Goal: Information Seeking & Learning: Learn about a topic

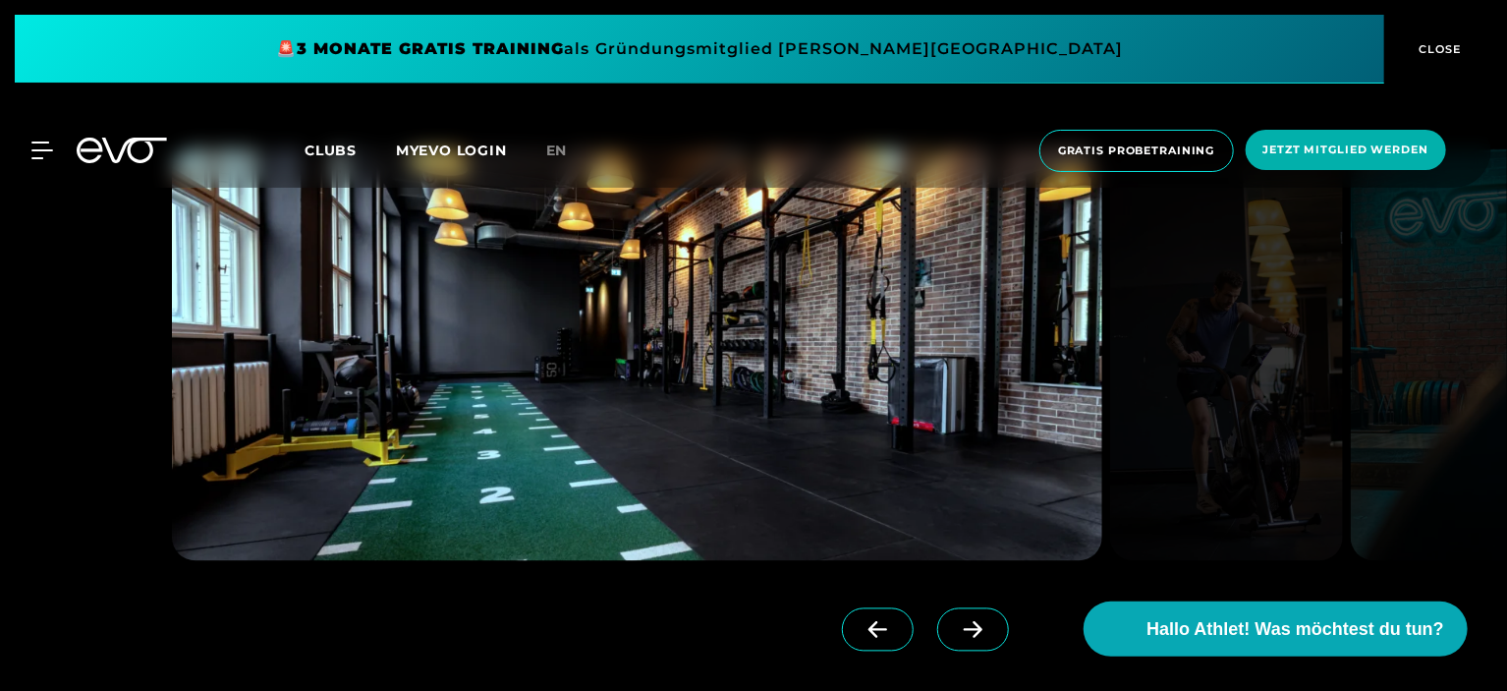
scroll to position [1670, 0]
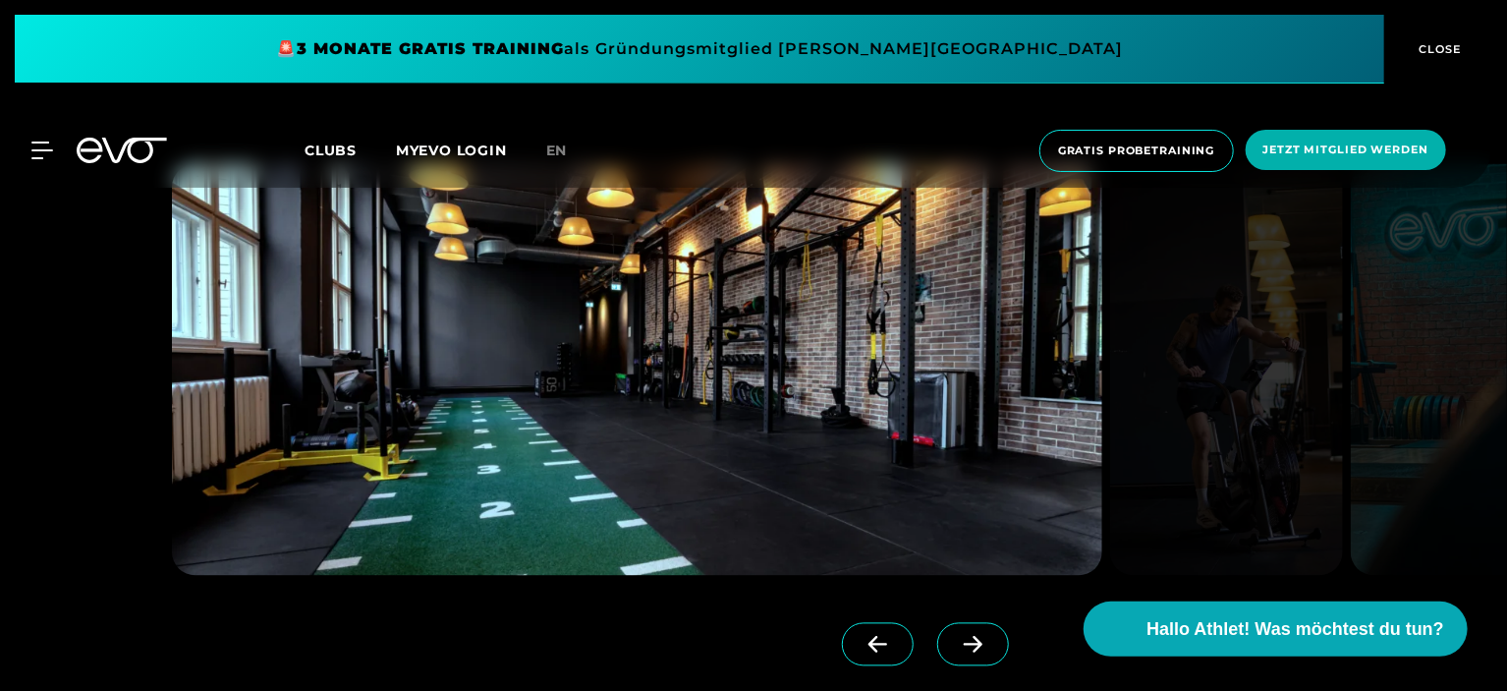
click at [955, 628] on span at bounding box center [973, 644] width 72 height 43
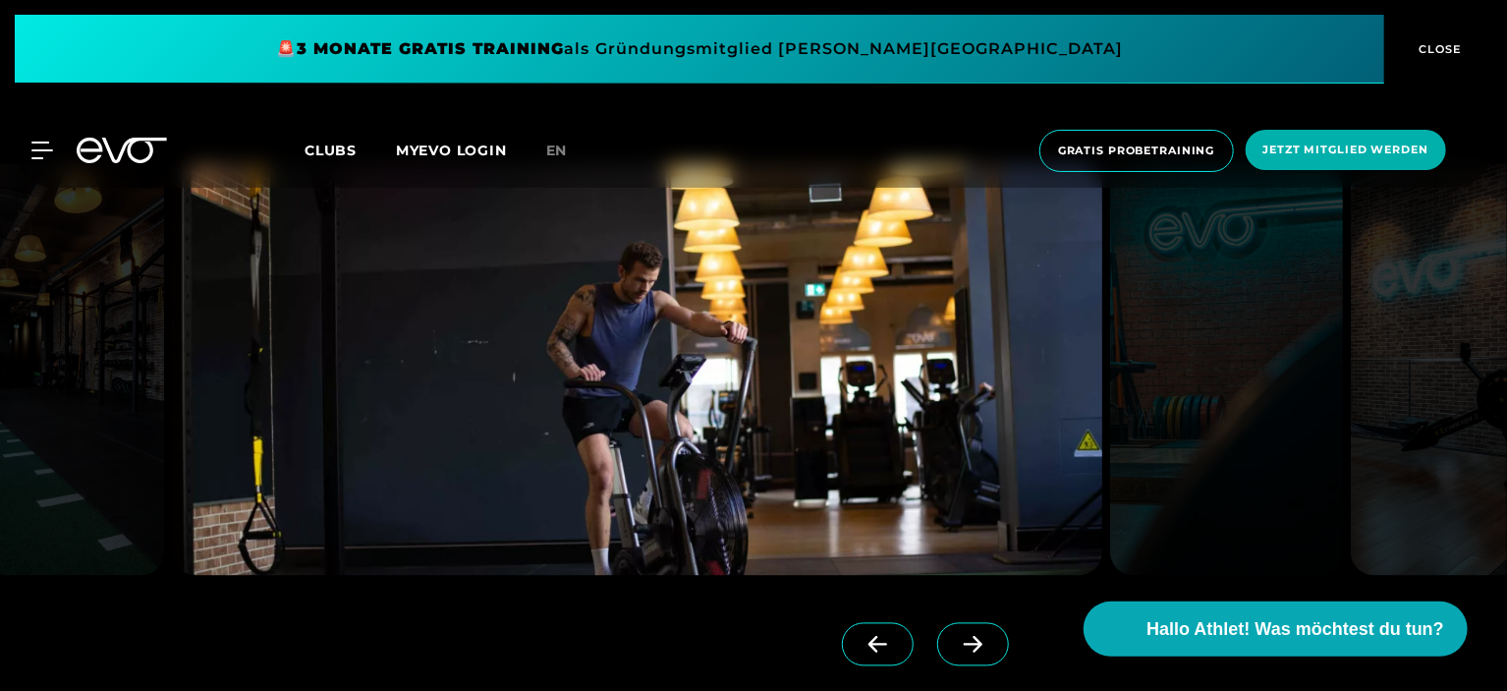
click at [955, 628] on span at bounding box center [973, 644] width 72 height 43
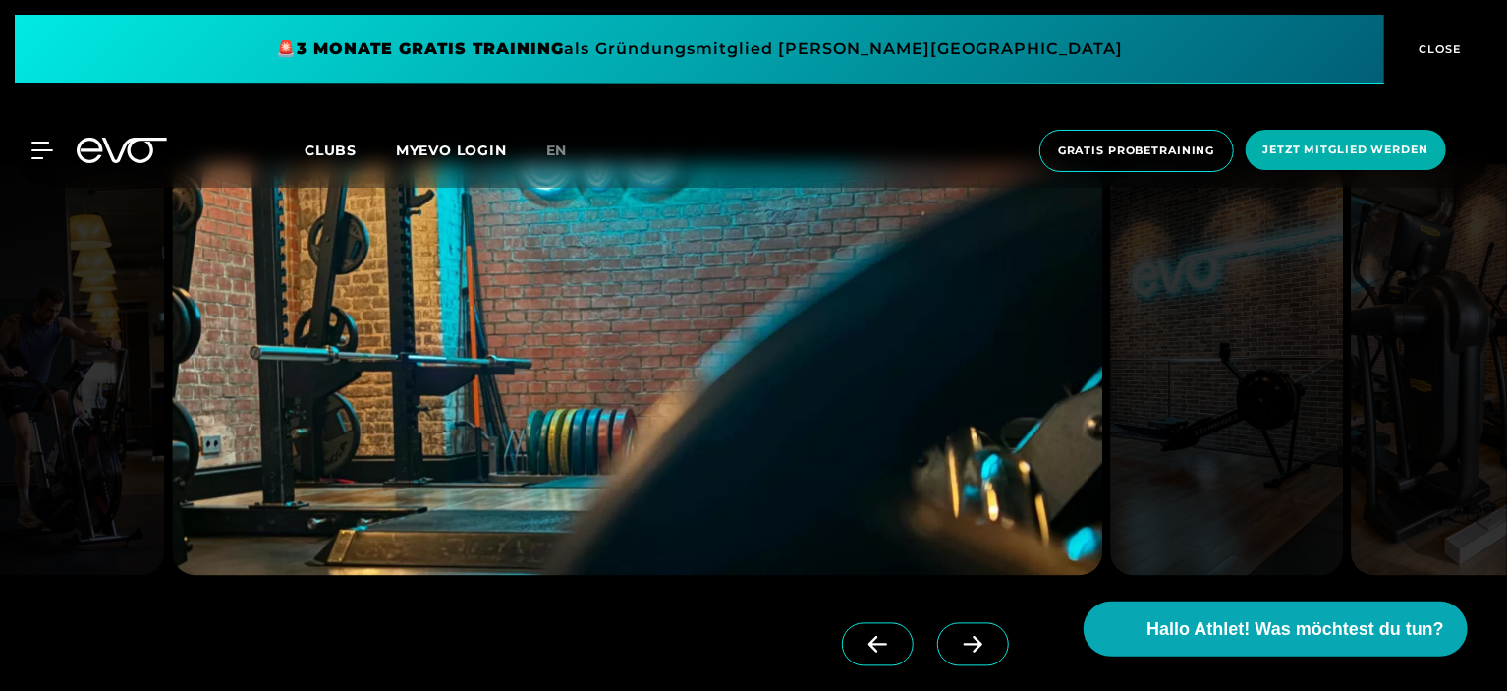
click at [955, 628] on span at bounding box center [973, 644] width 72 height 43
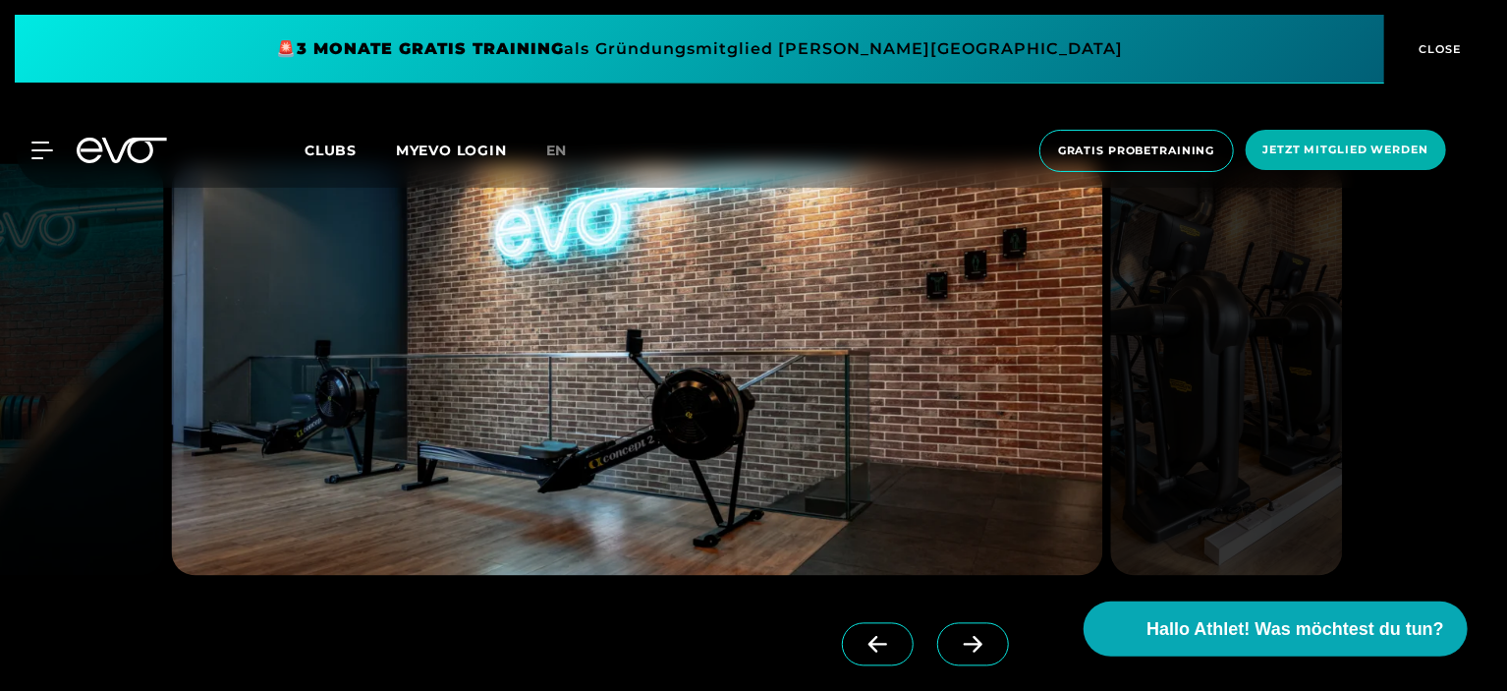
click at [955, 628] on span at bounding box center [973, 644] width 72 height 43
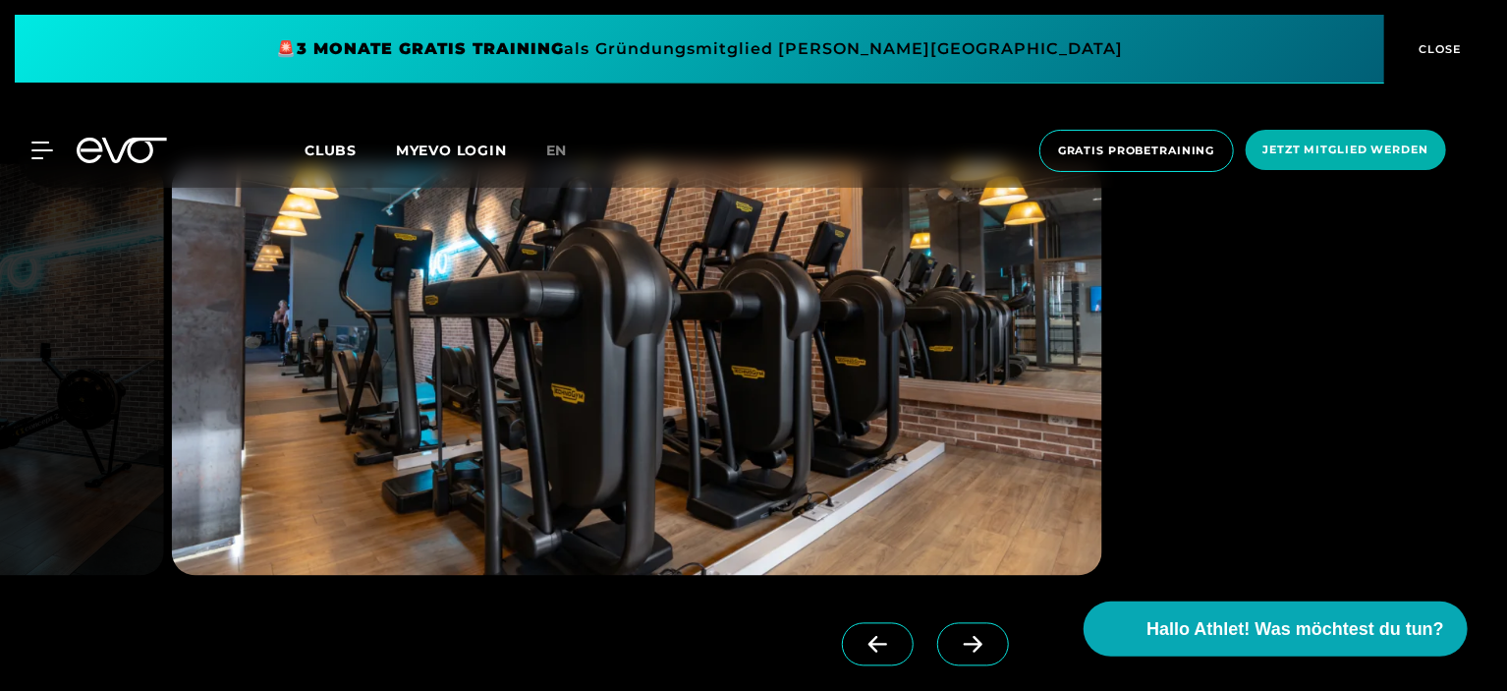
click at [955, 628] on span at bounding box center [973, 644] width 72 height 43
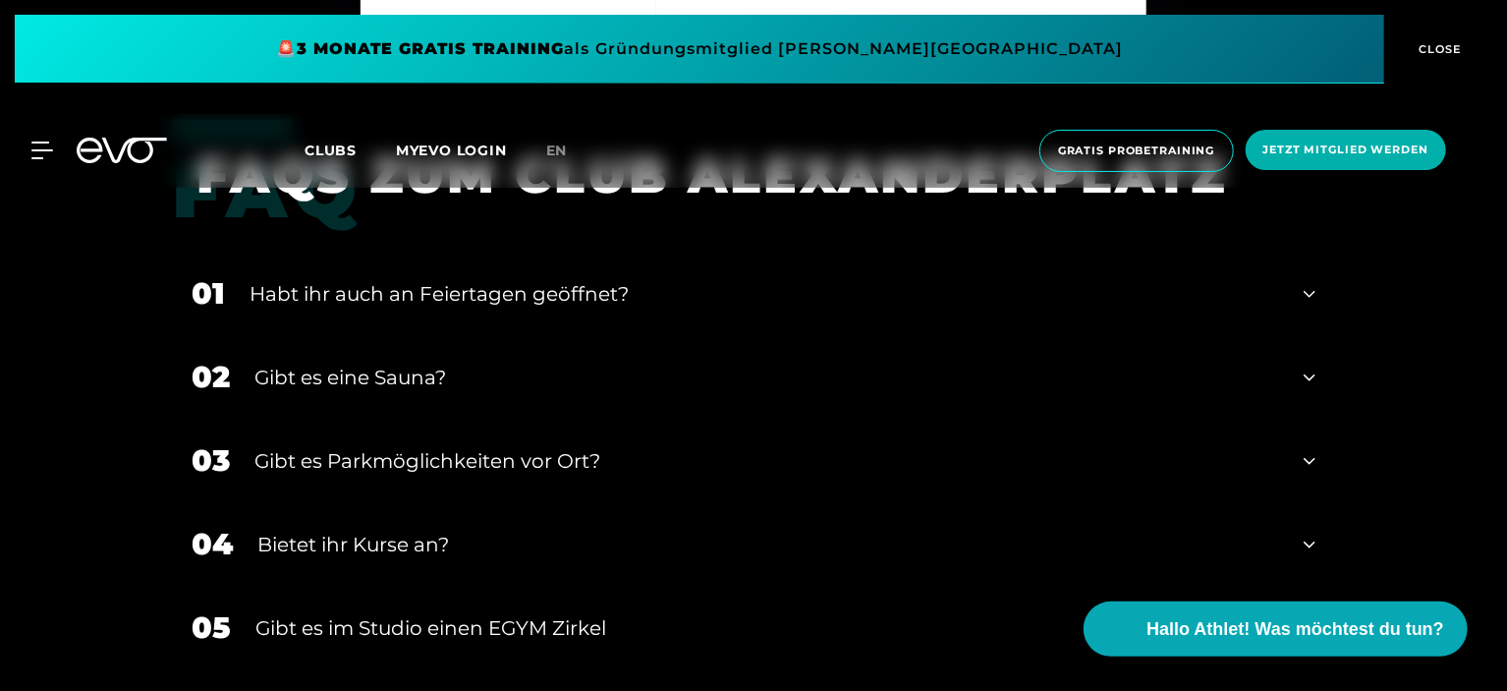
scroll to position [6563, 0]
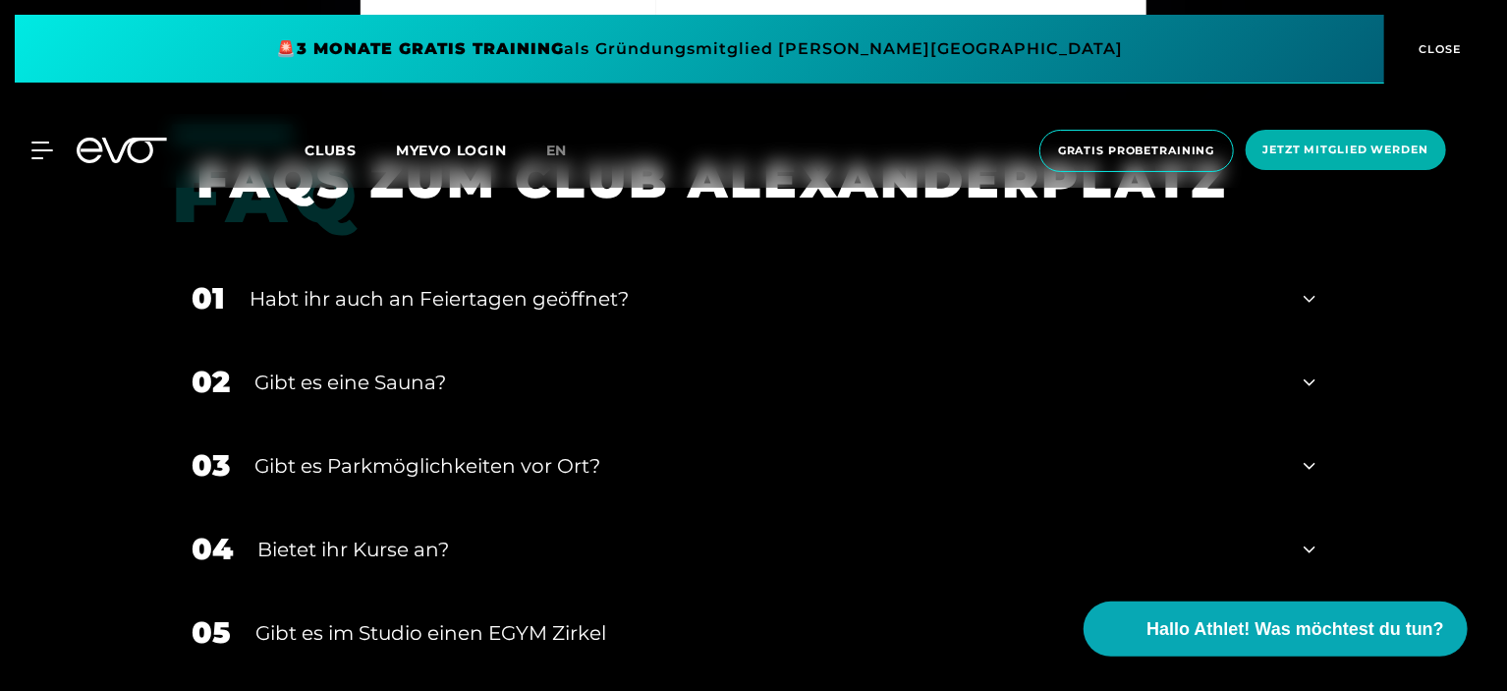
click at [1199, 374] on div "Gibt es eine Sauna?" at bounding box center [766, 381] width 1025 height 29
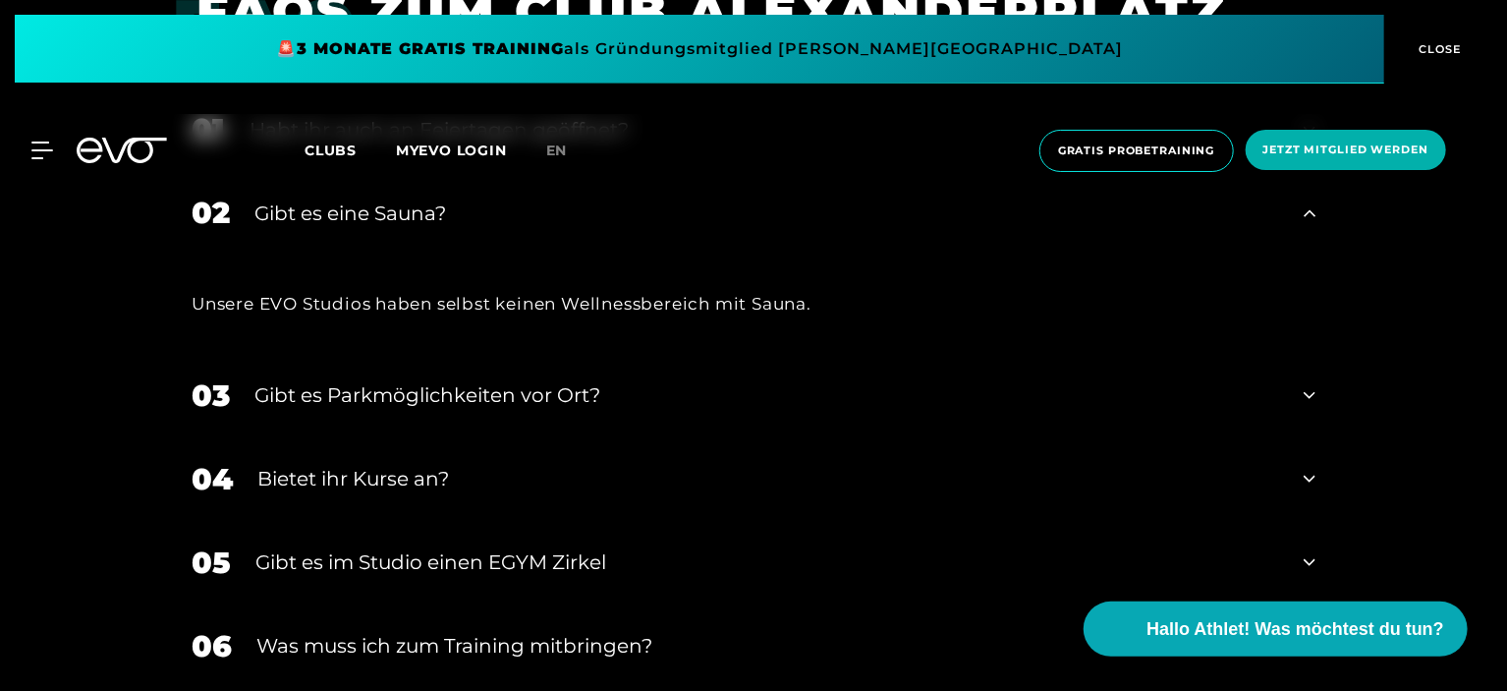
scroll to position [6759, 0]
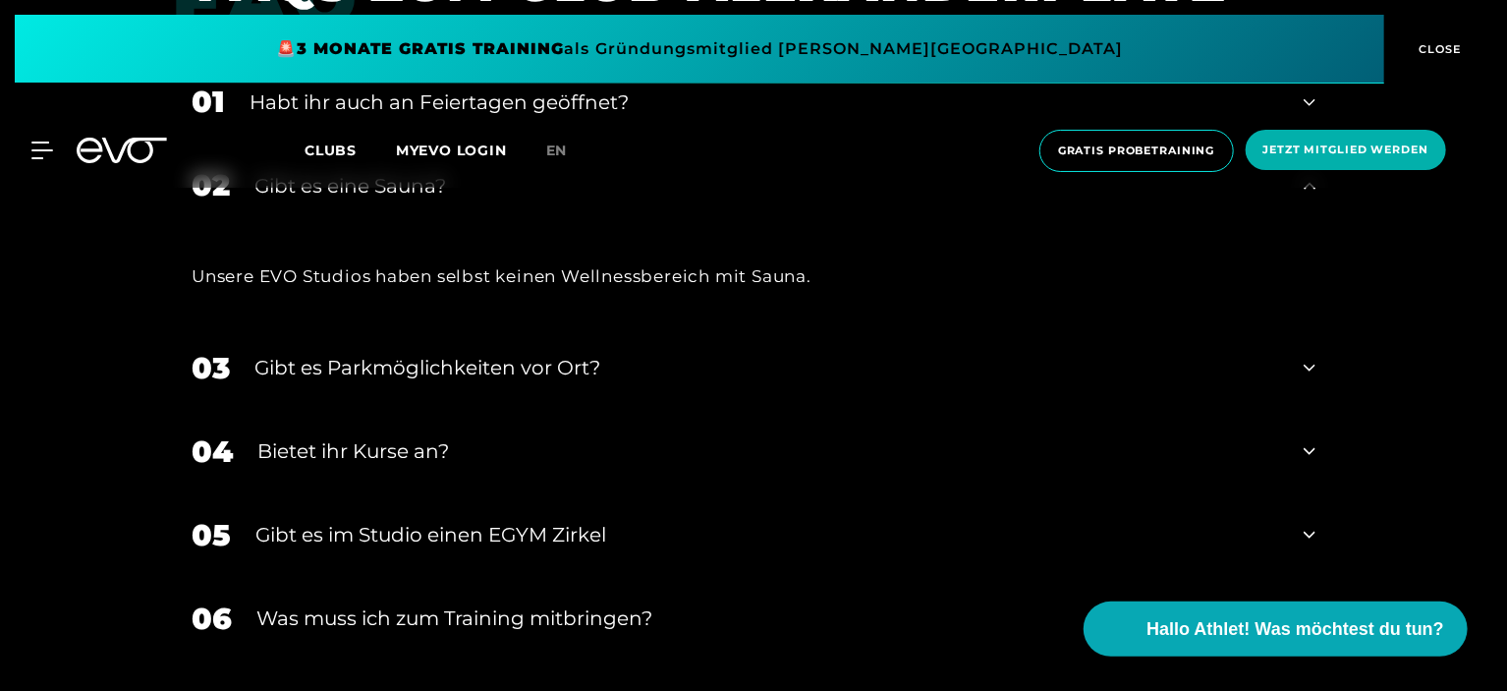
click at [1202, 450] on div "Bietet ihr Kurse an?" at bounding box center [768, 450] width 1022 height 29
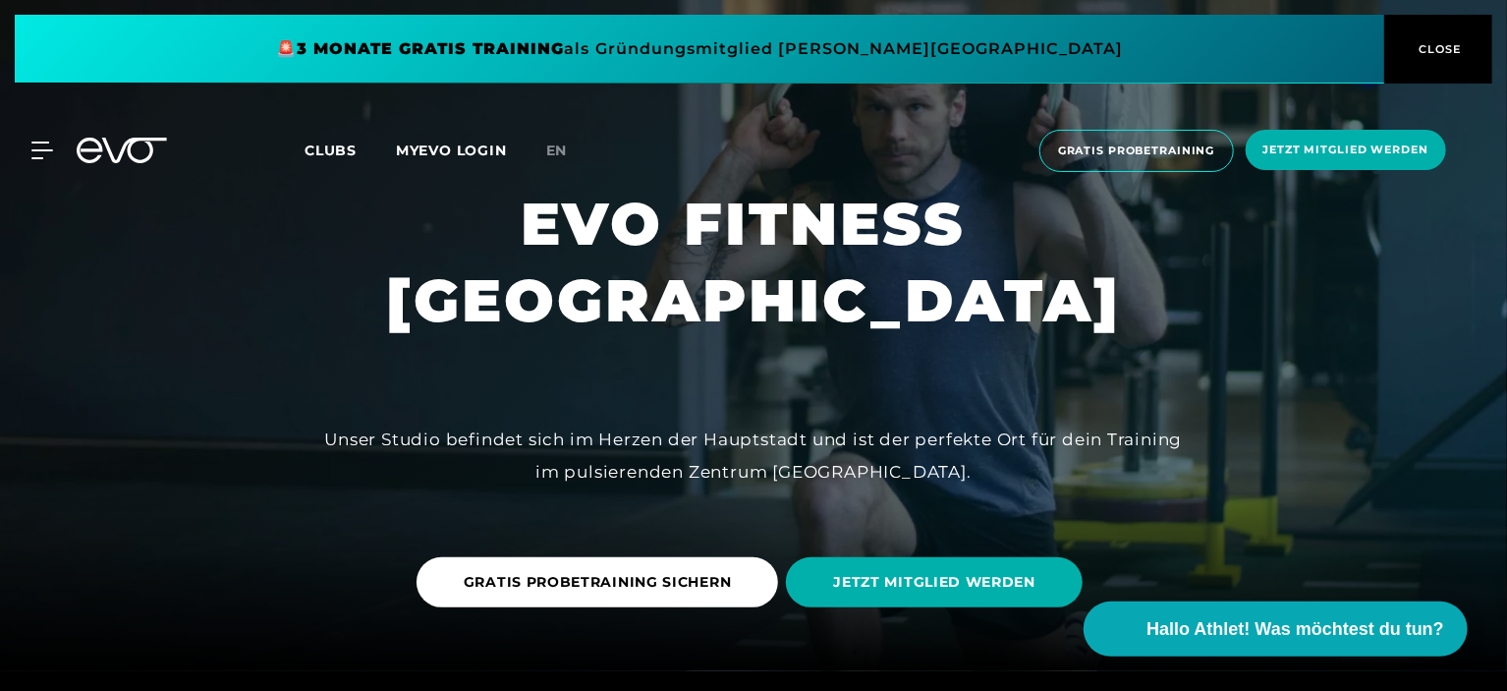
scroll to position [0, 0]
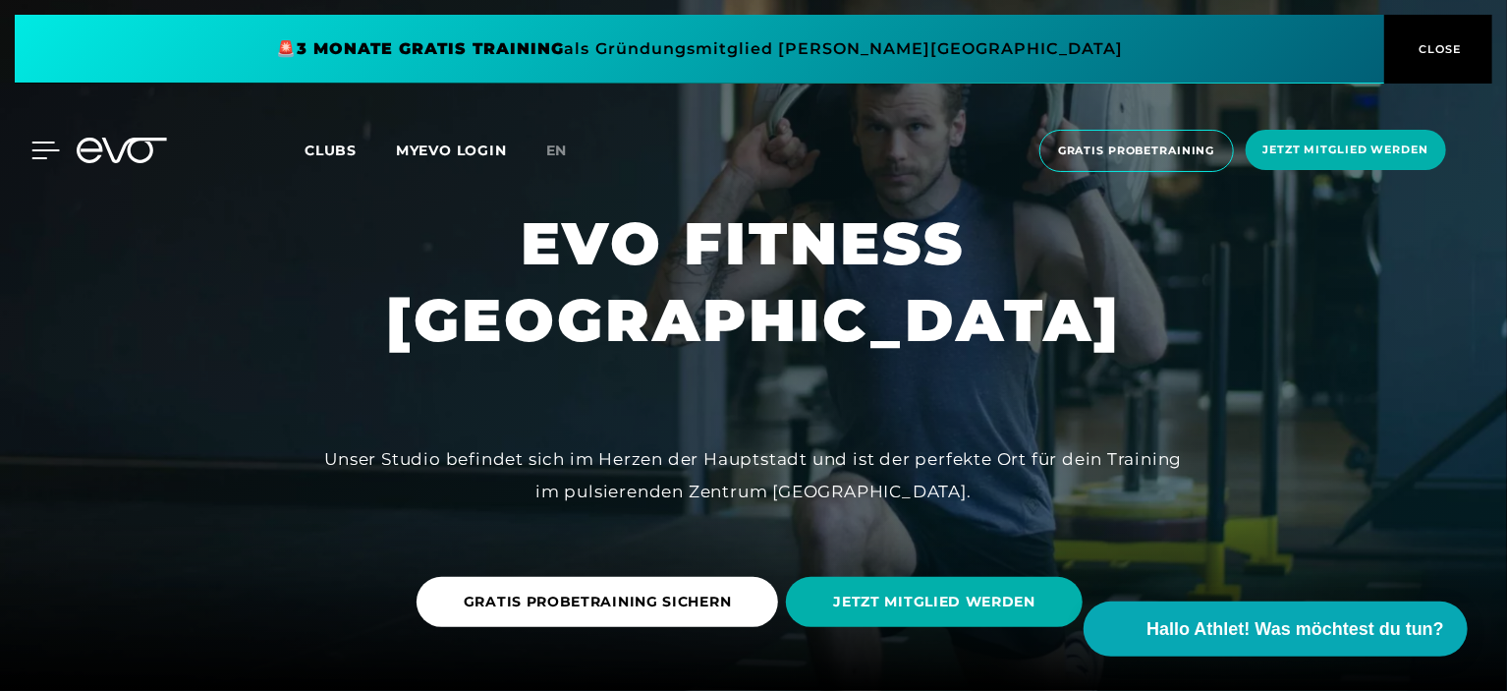
click at [45, 148] on icon at bounding box center [45, 150] width 28 height 18
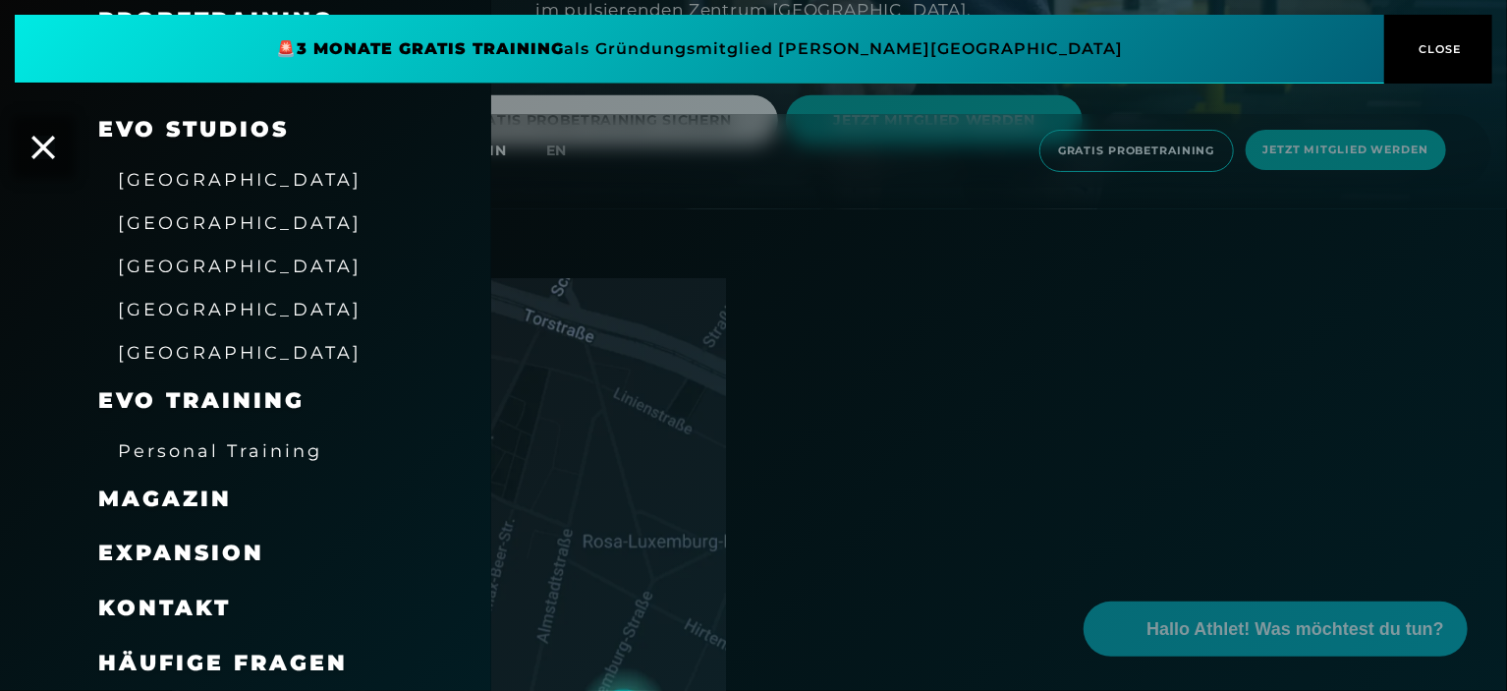
scroll to position [491, 0]
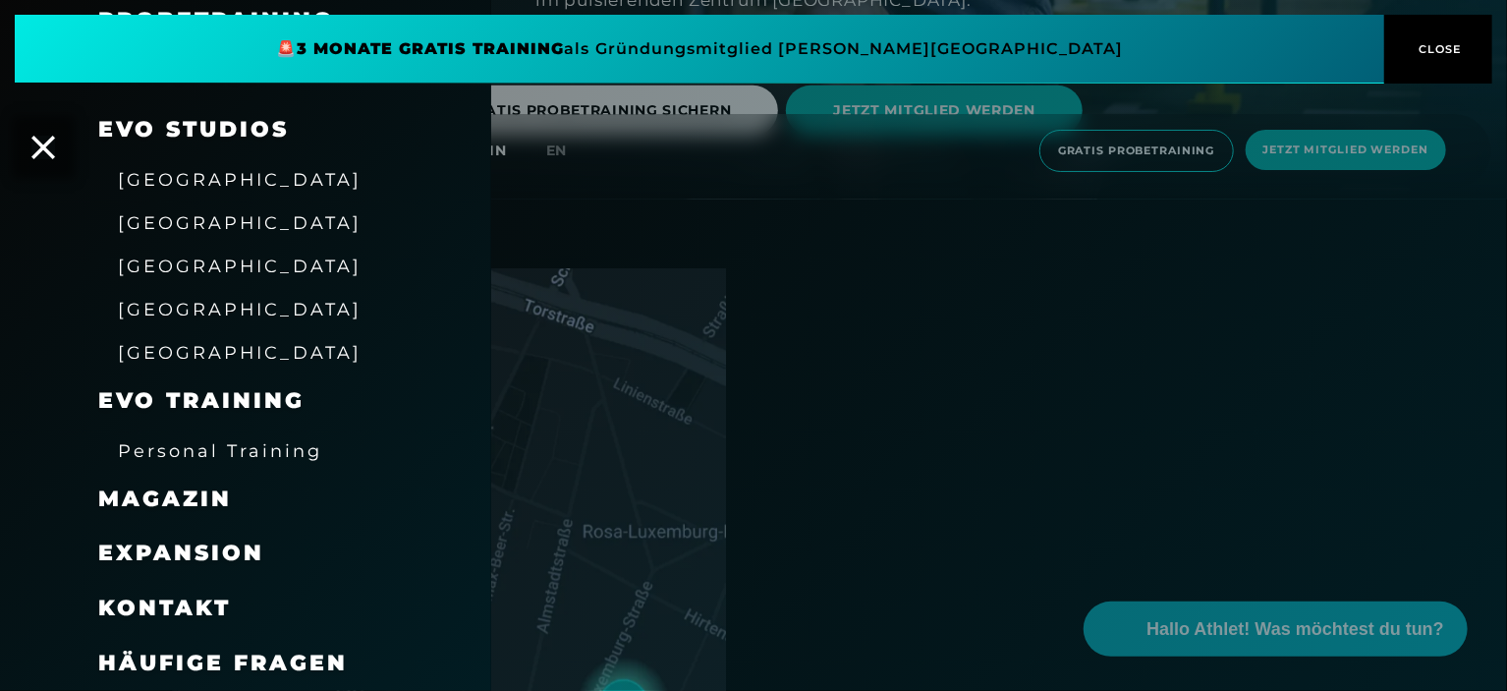
click at [181, 539] on span "Expansion" at bounding box center [181, 552] width 166 height 27
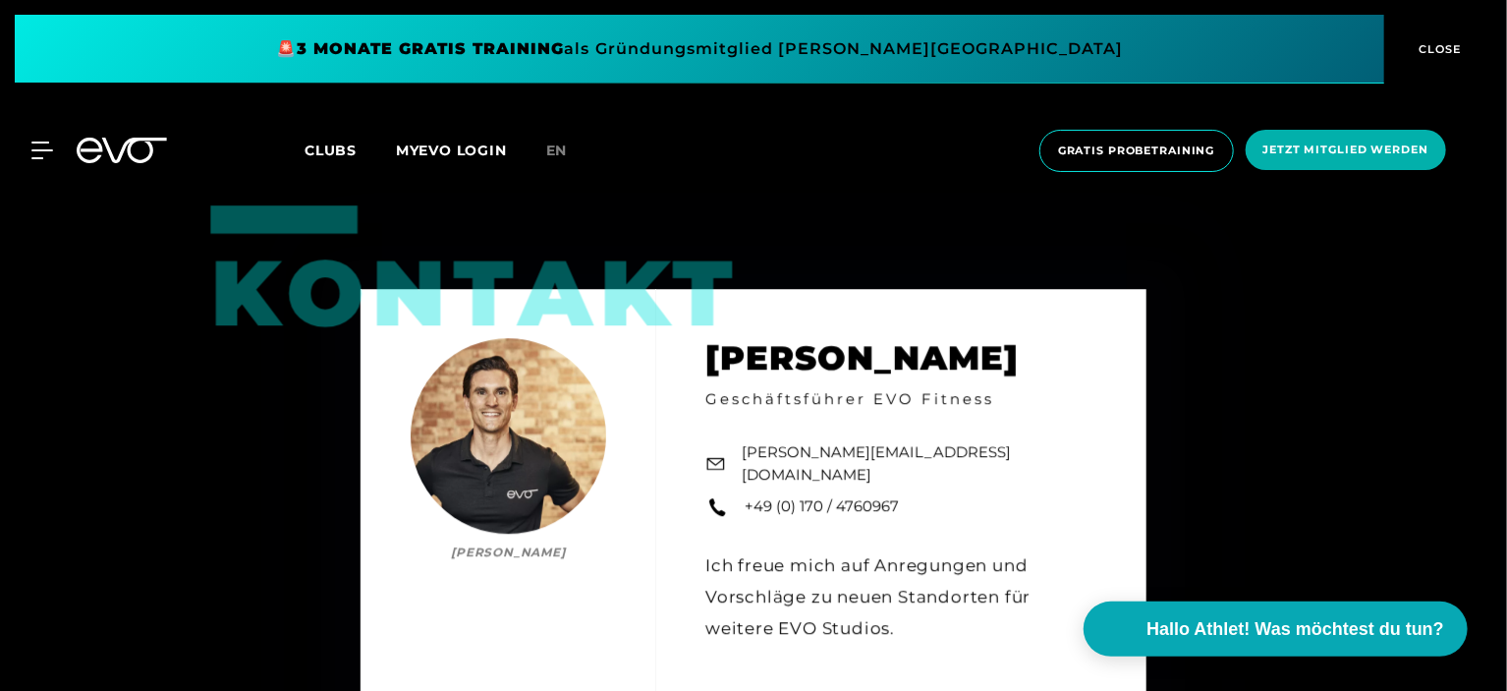
scroll to position [2835, 0]
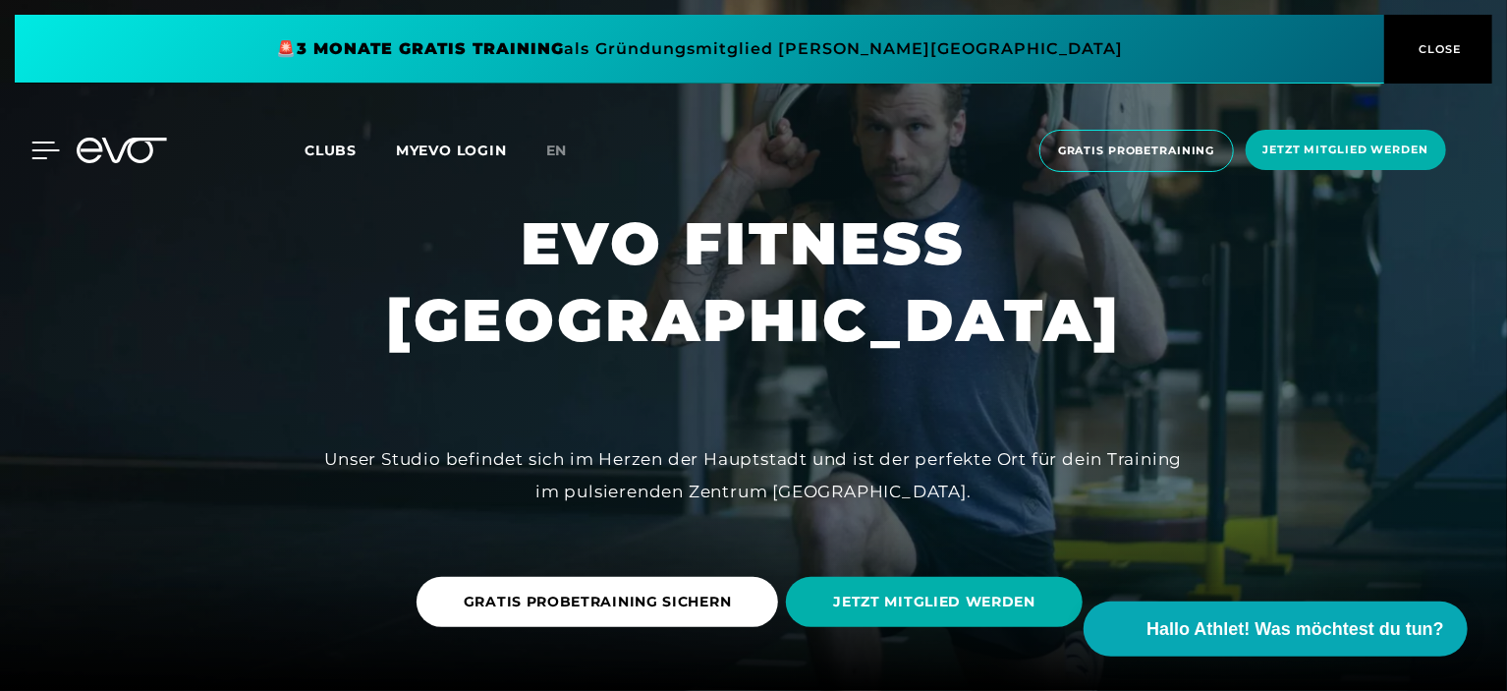
click at [32, 148] on icon at bounding box center [45, 150] width 28 height 18
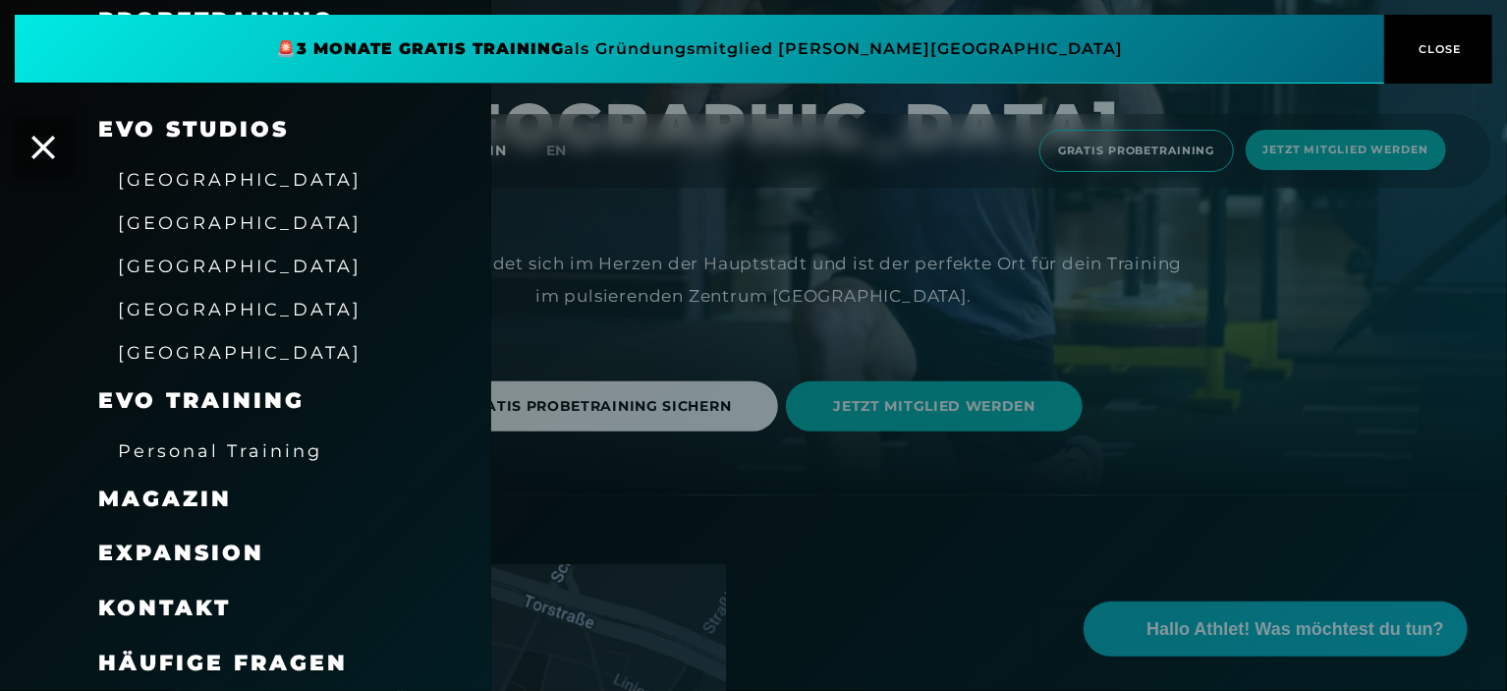
scroll to position [196, 0]
click at [152, 228] on span "[GEOGRAPHIC_DATA]" at bounding box center [240, 222] width 244 height 21
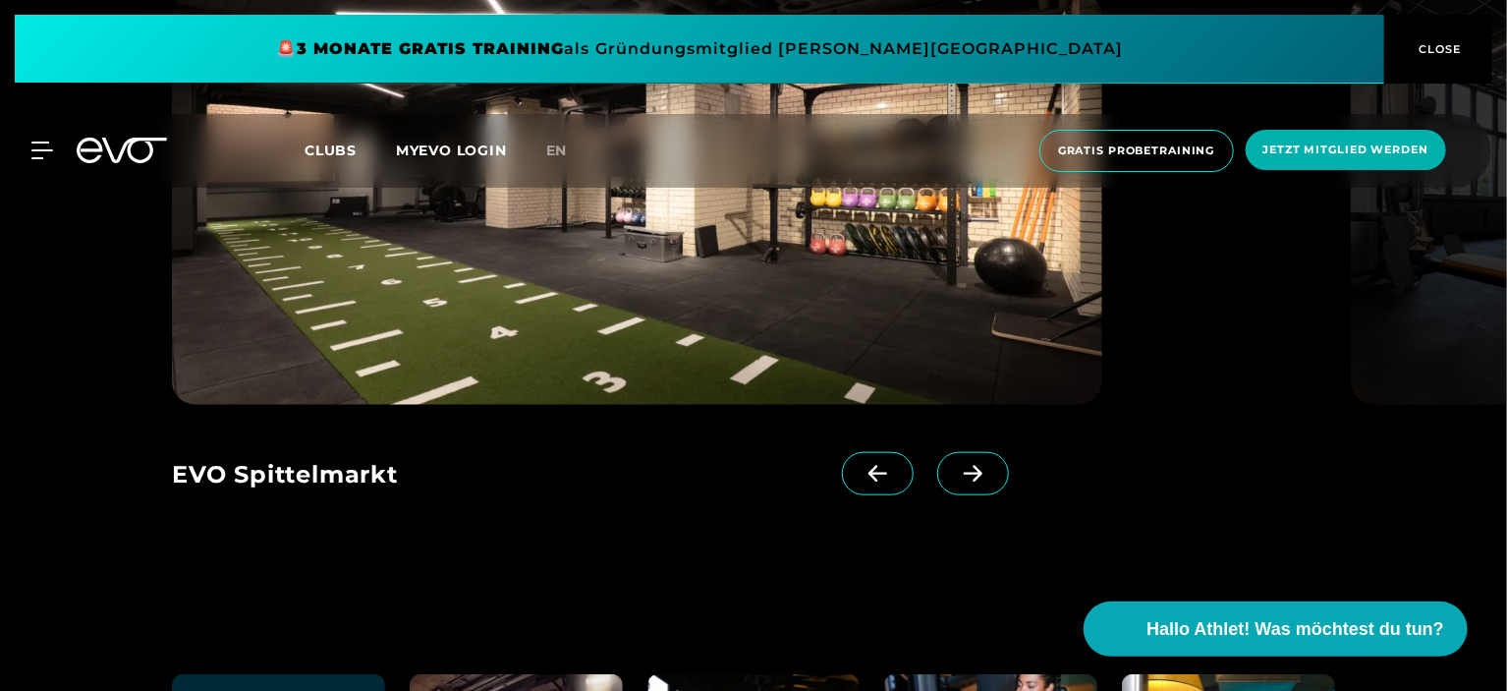
scroll to position [4519, 0]
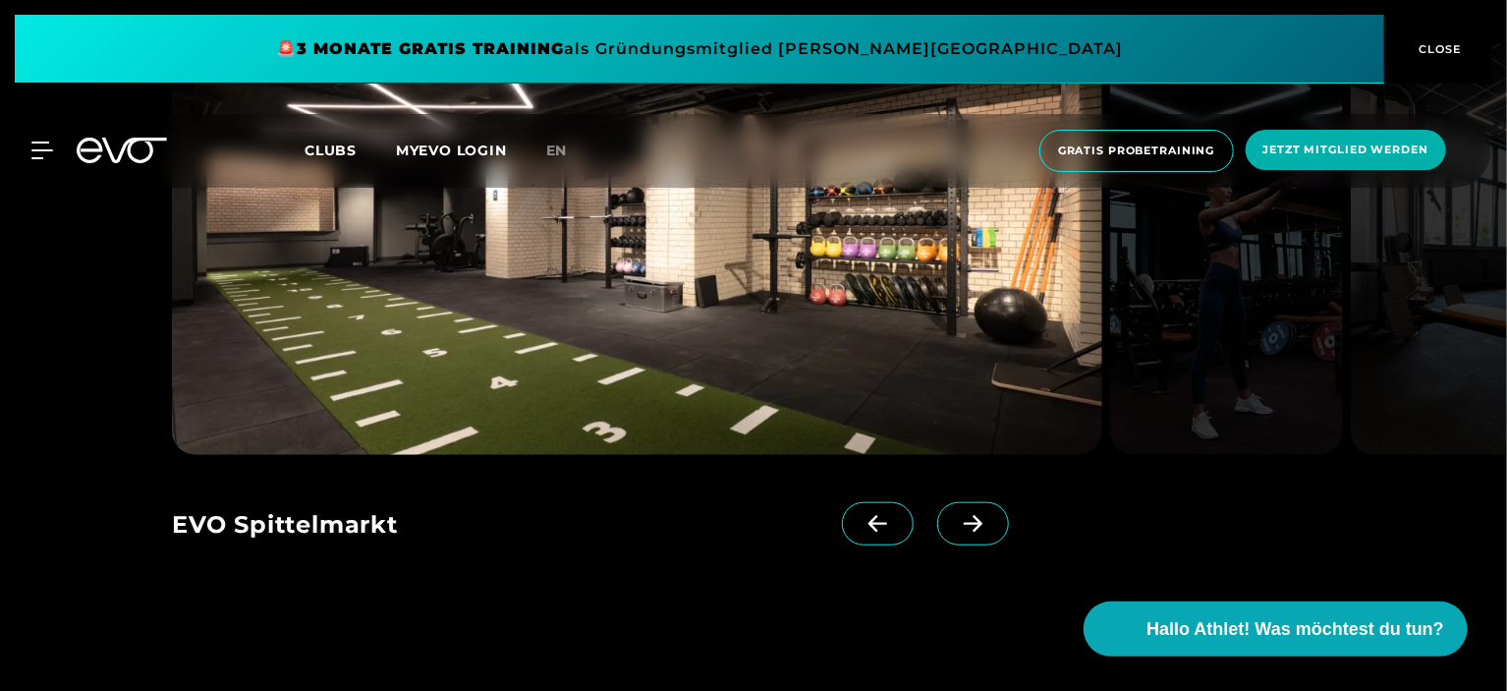
click at [956, 515] on icon at bounding box center [973, 524] width 34 height 18
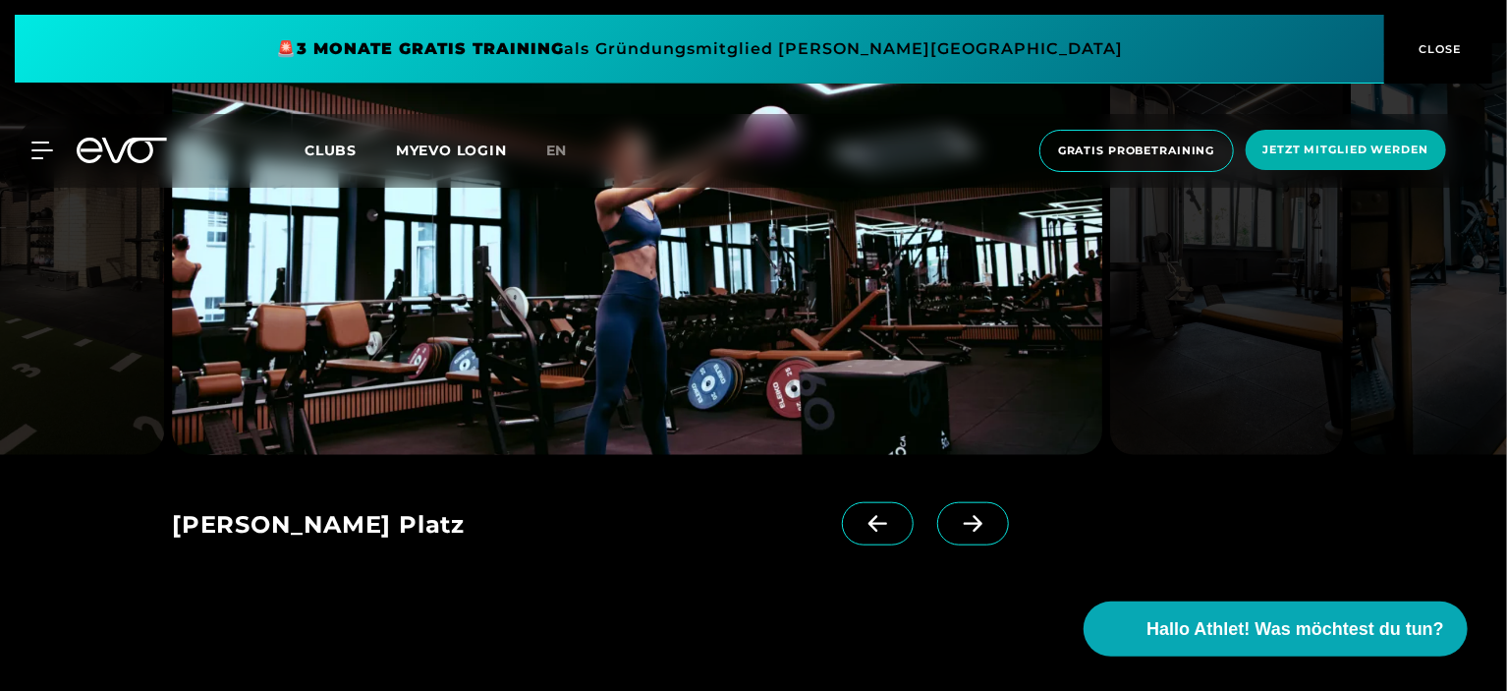
click at [956, 515] on icon at bounding box center [973, 524] width 34 height 18
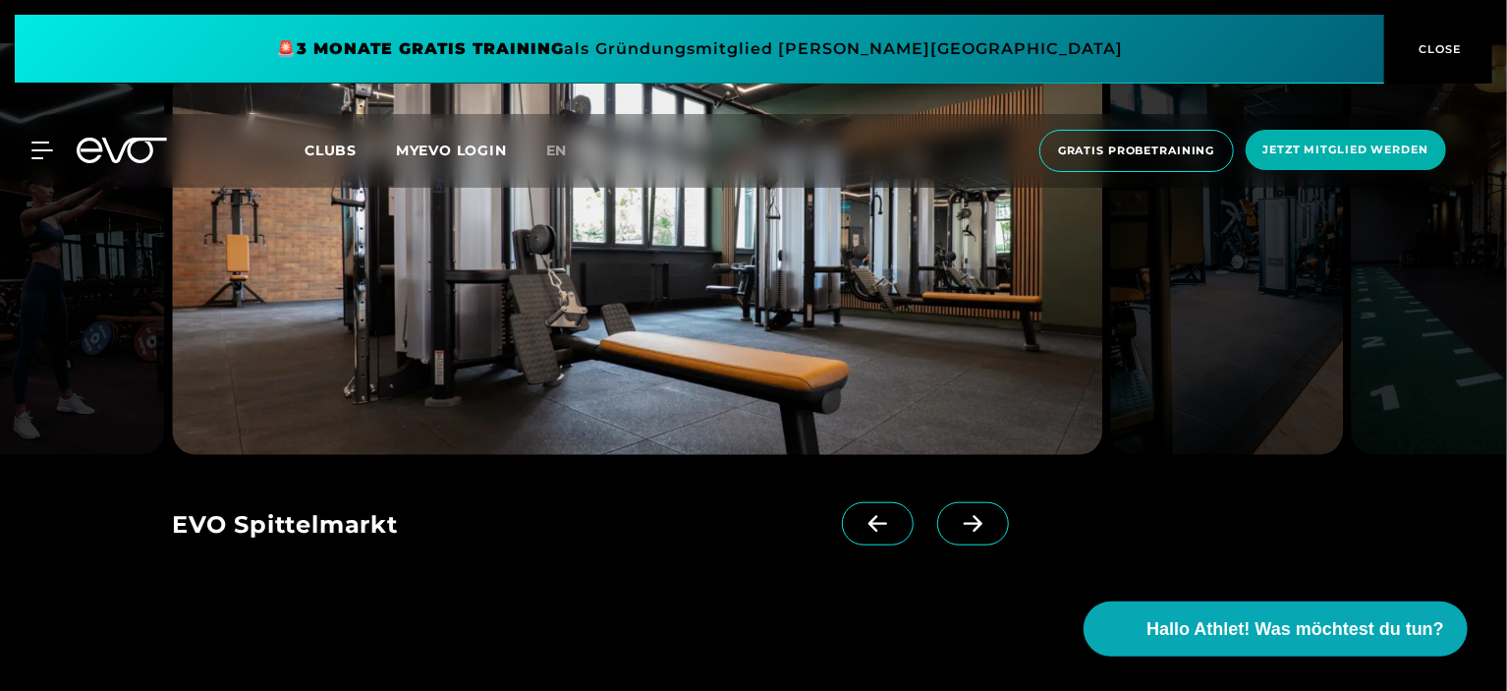
click at [956, 515] on icon at bounding box center [973, 524] width 34 height 18
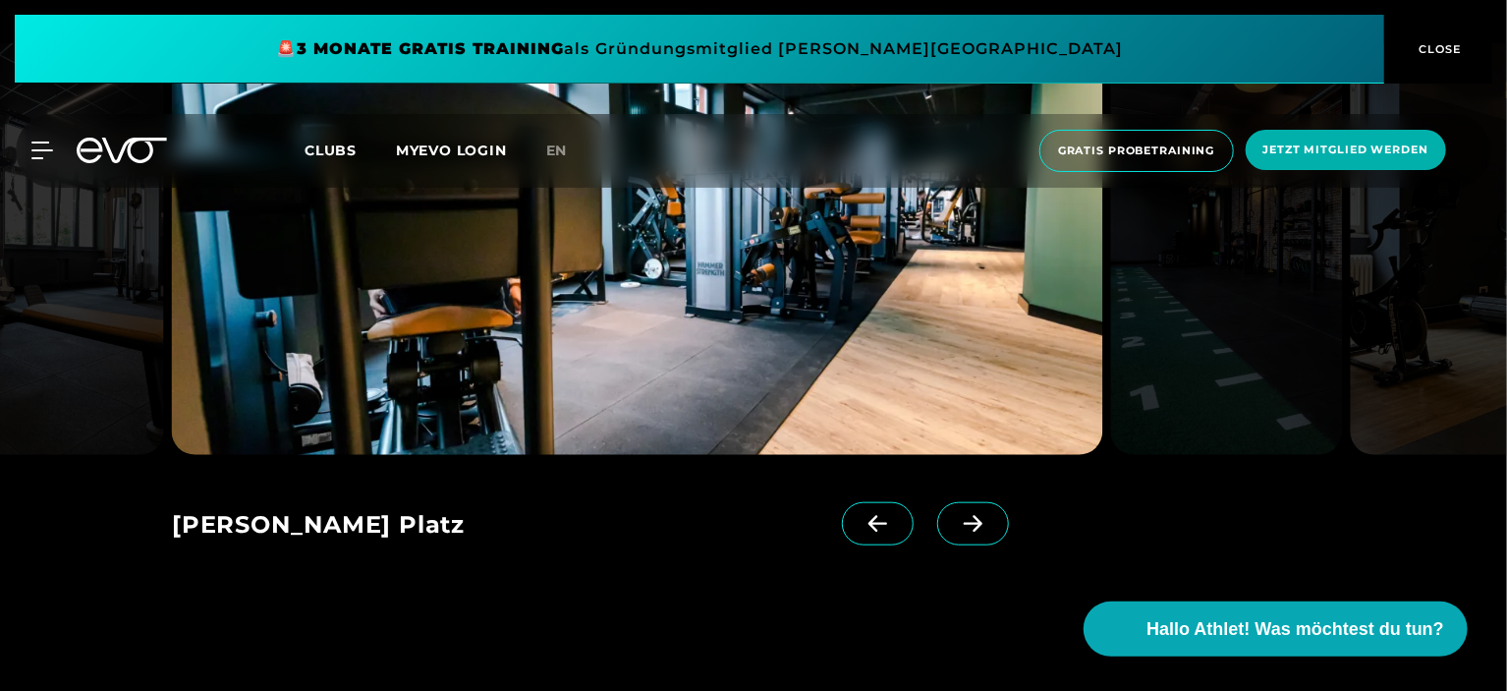
click at [956, 515] on icon at bounding box center [973, 524] width 34 height 18
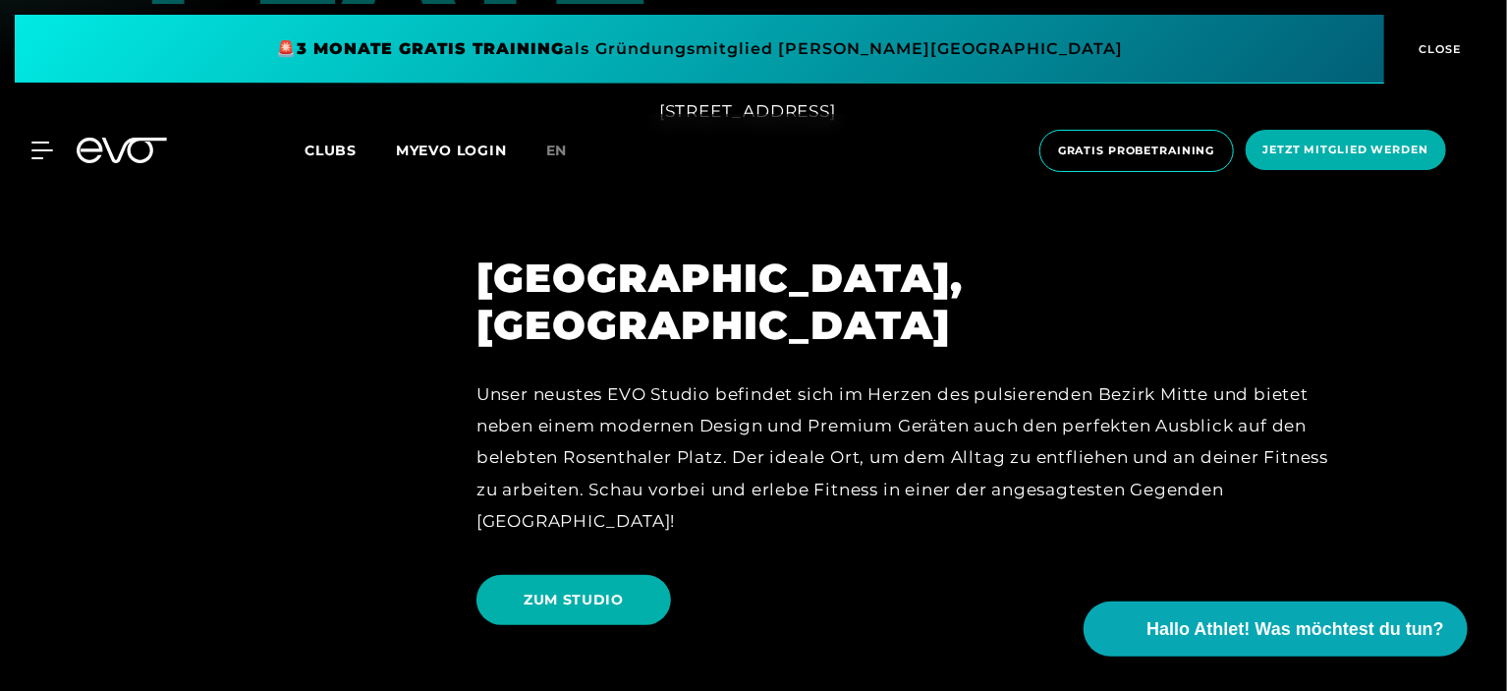
scroll to position [3733, 0]
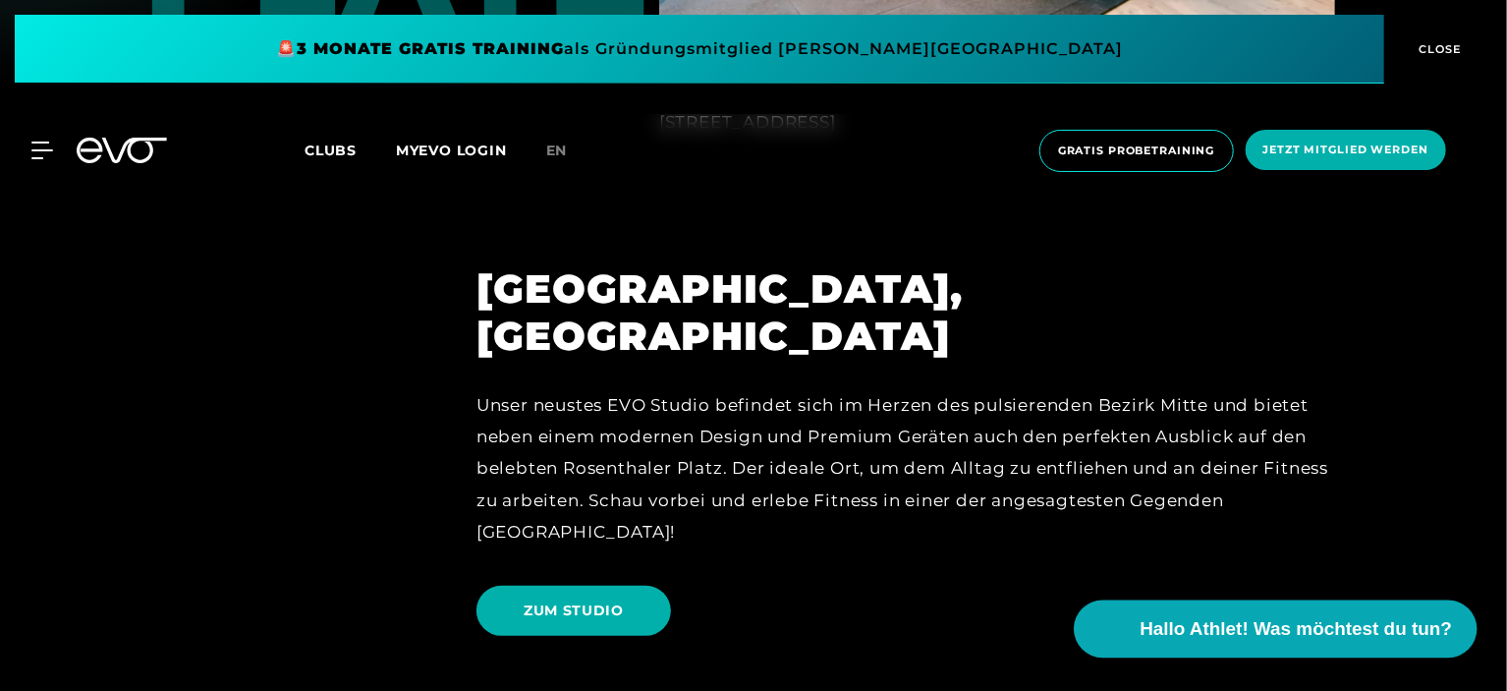
click at [1250, 622] on span "Hallo Athlet! Was möchtest du tun?" at bounding box center [1297, 629] width 312 height 28
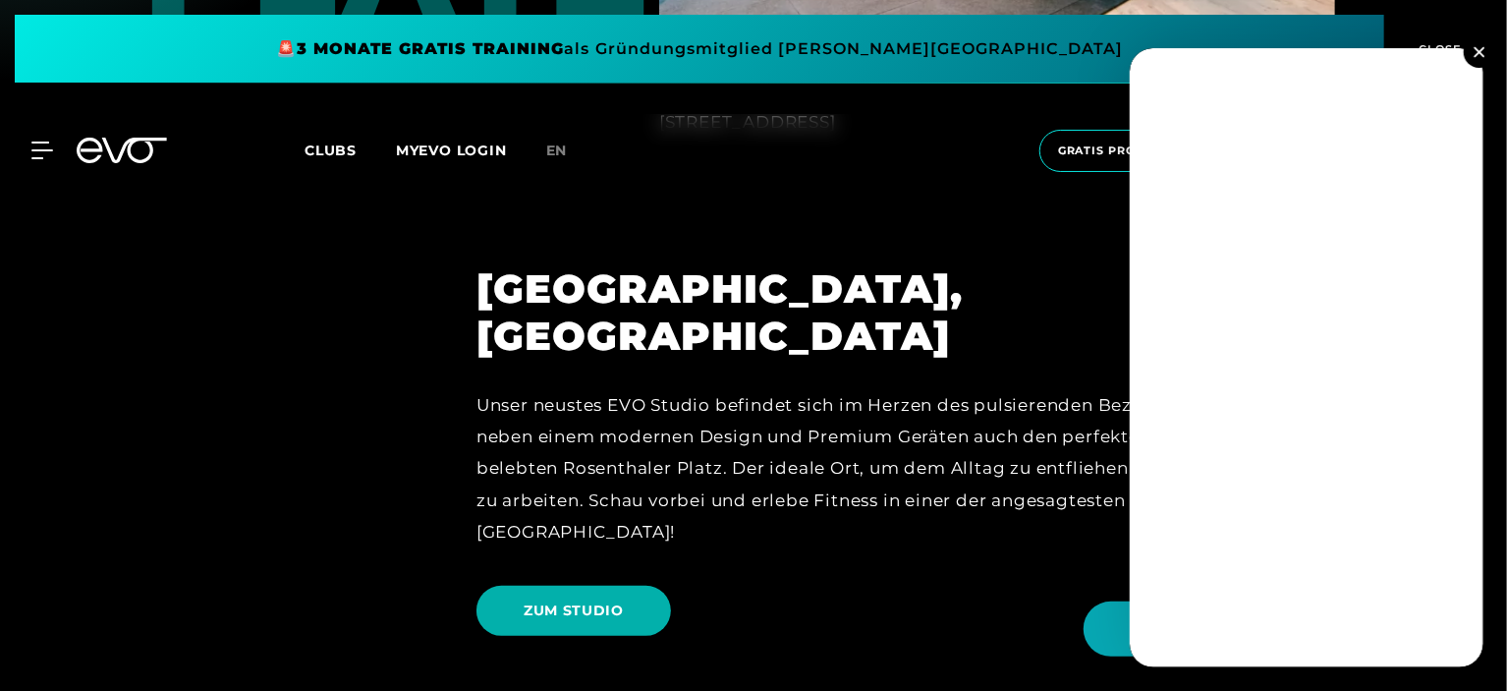
click at [1470, 52] on button at bounding box center [1479, 51] width 31 height 31
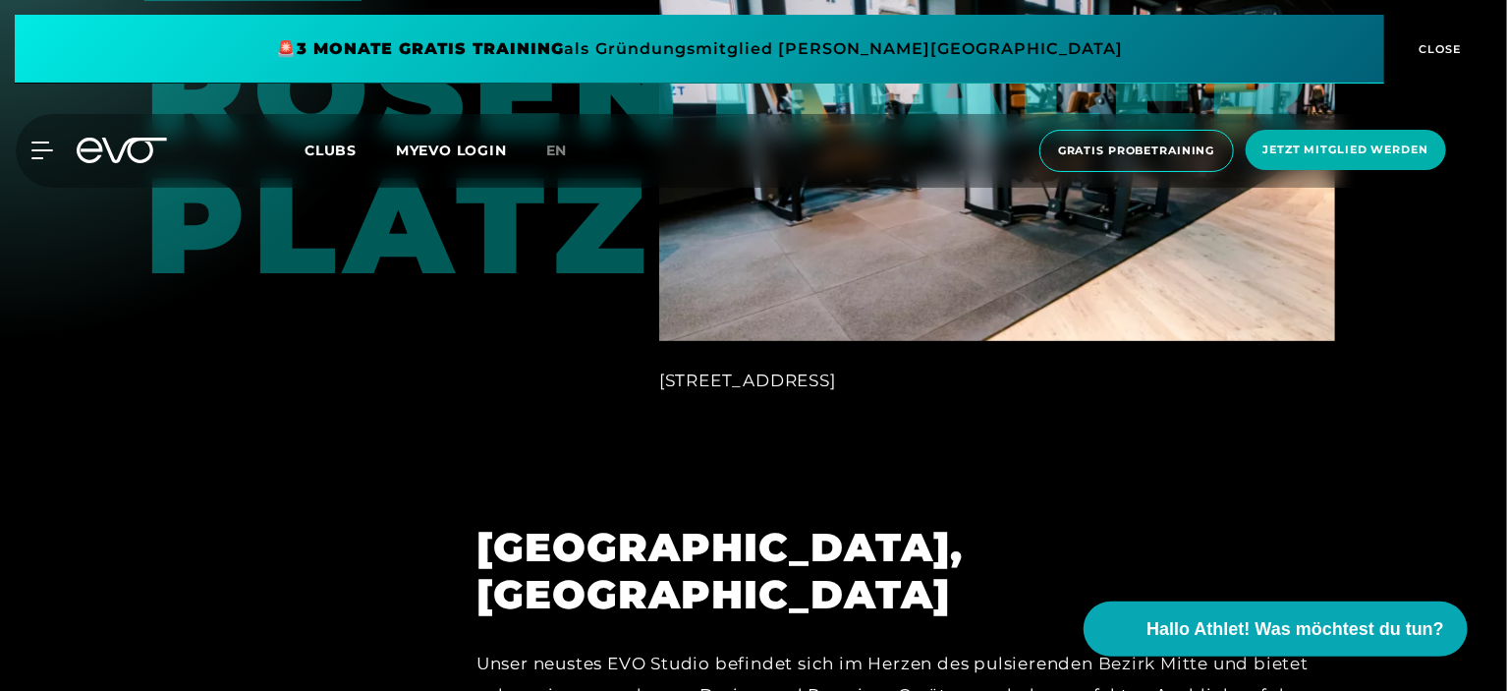
scroll to position [3242, 0]
